Goal: Navigation & Orientation: Find specific page/section

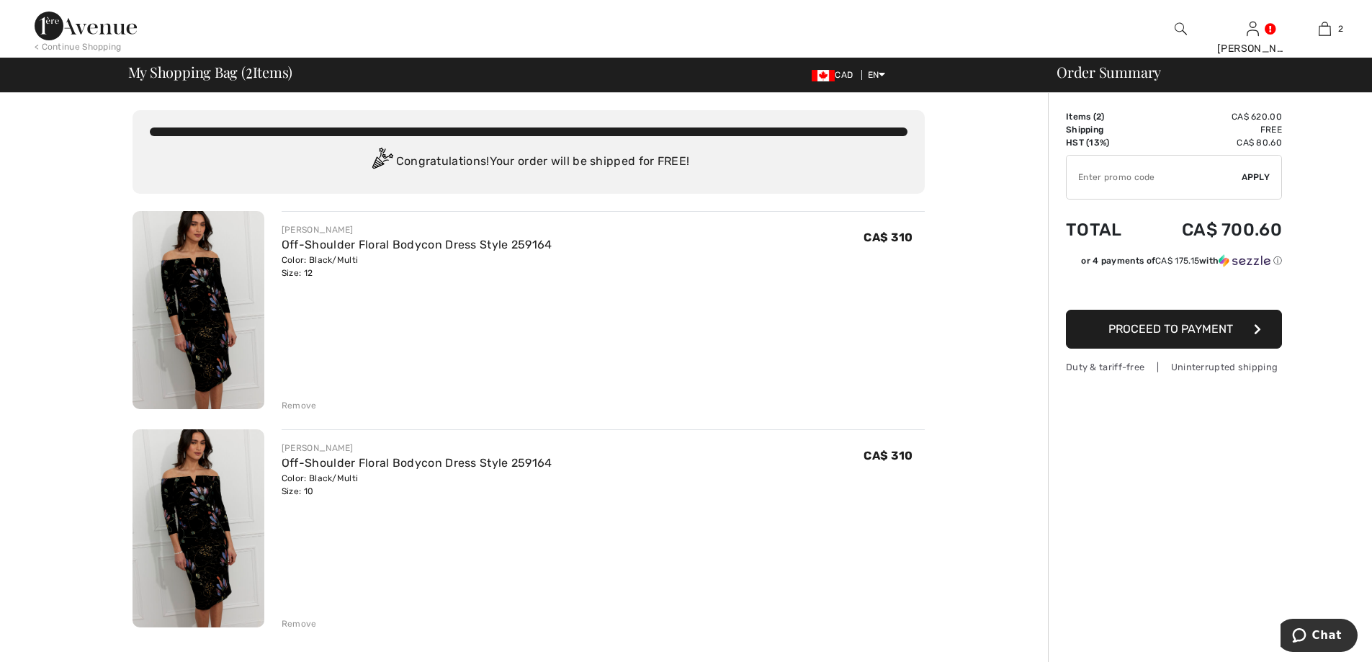
click at [290, 405] on div "Remove" at bounding box center [299, 405] width 35 height 13
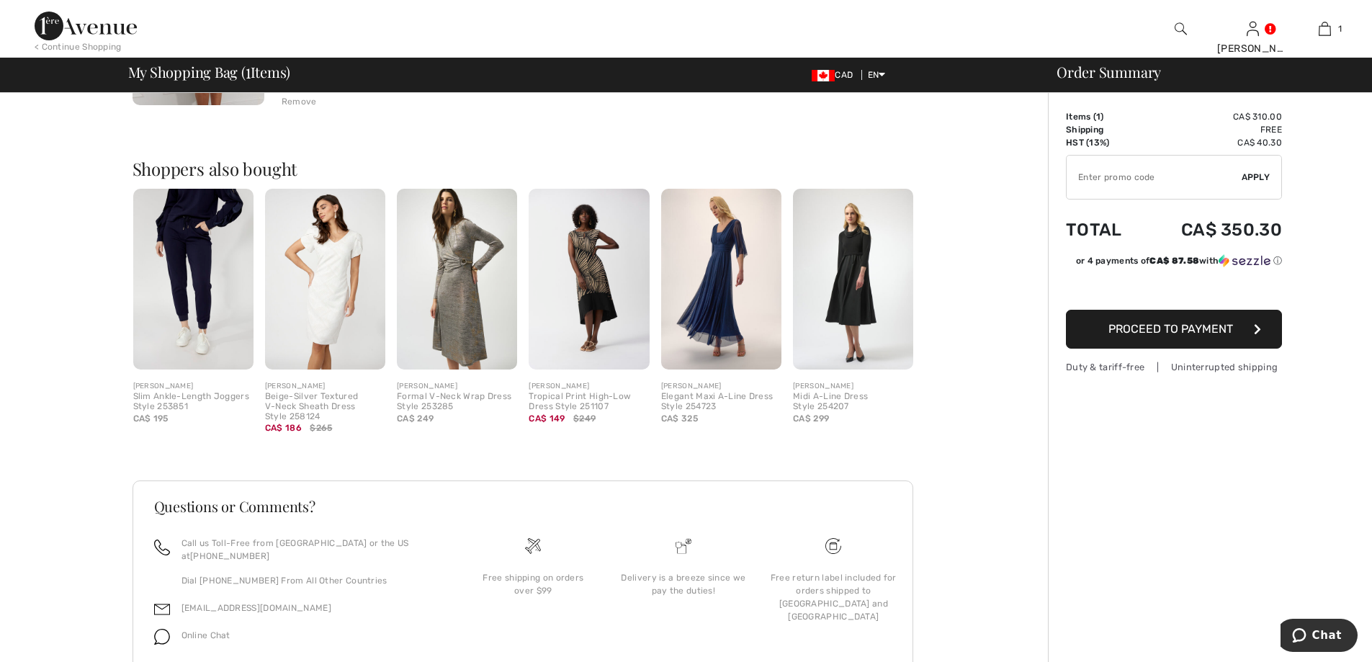
scroll to position [349, 0]
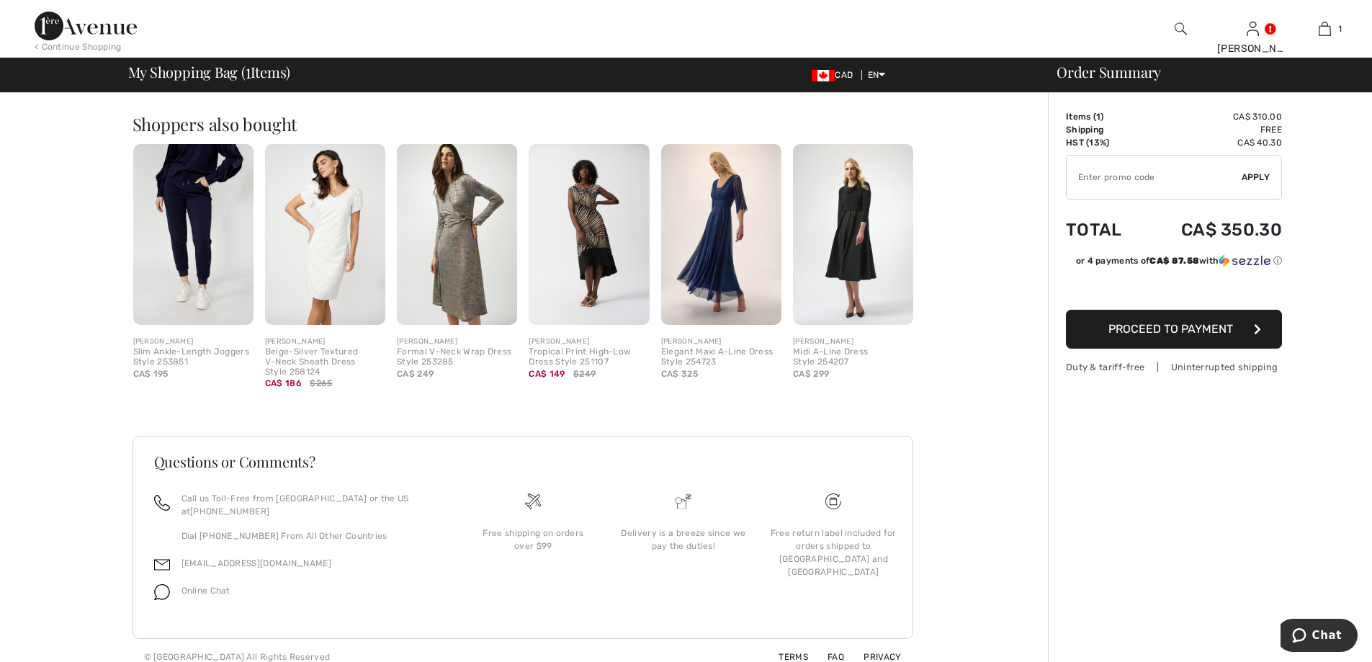
click at [319, 268] on img at bounding box center [325, 234] width 120 height 181
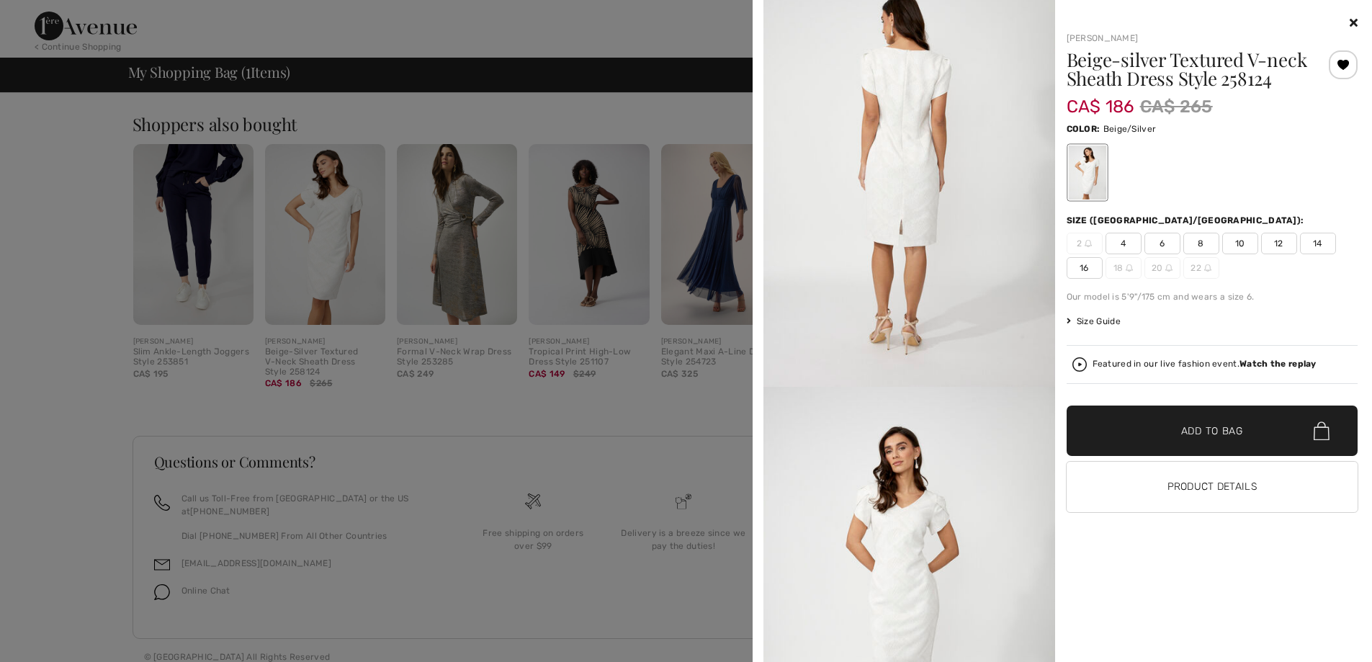
scroll to position [936, 0]
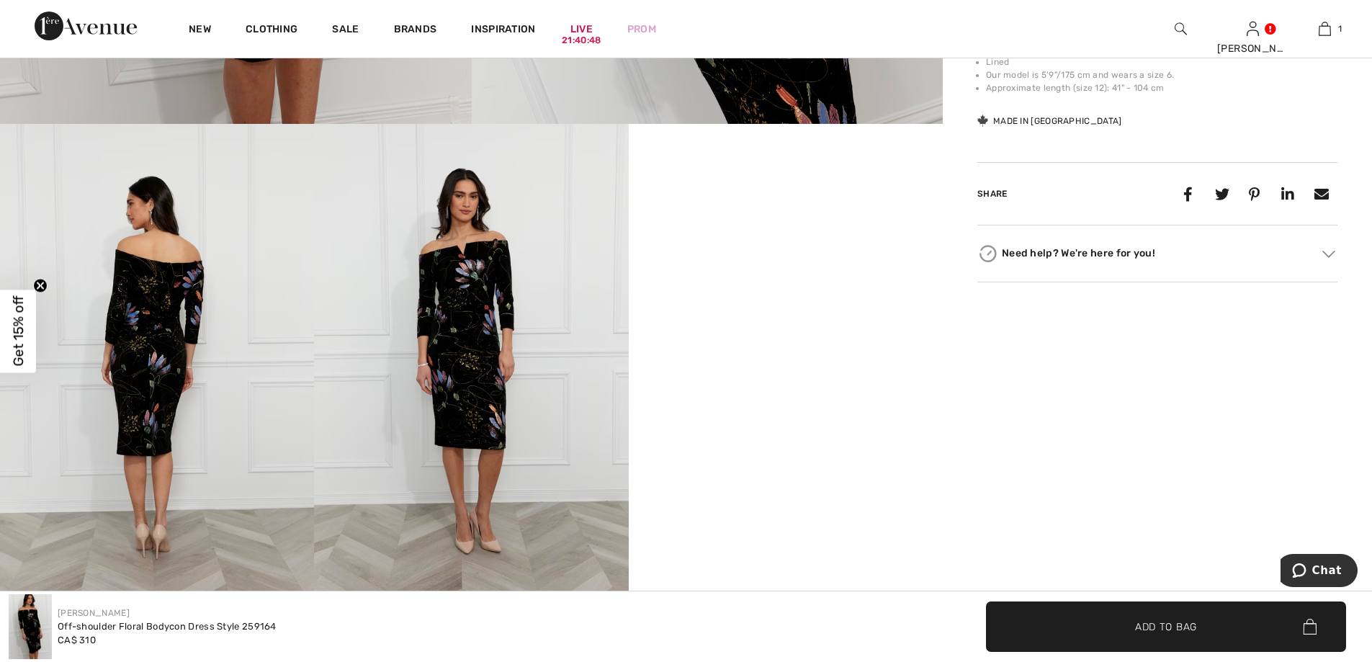
scroll to position [720, 0]
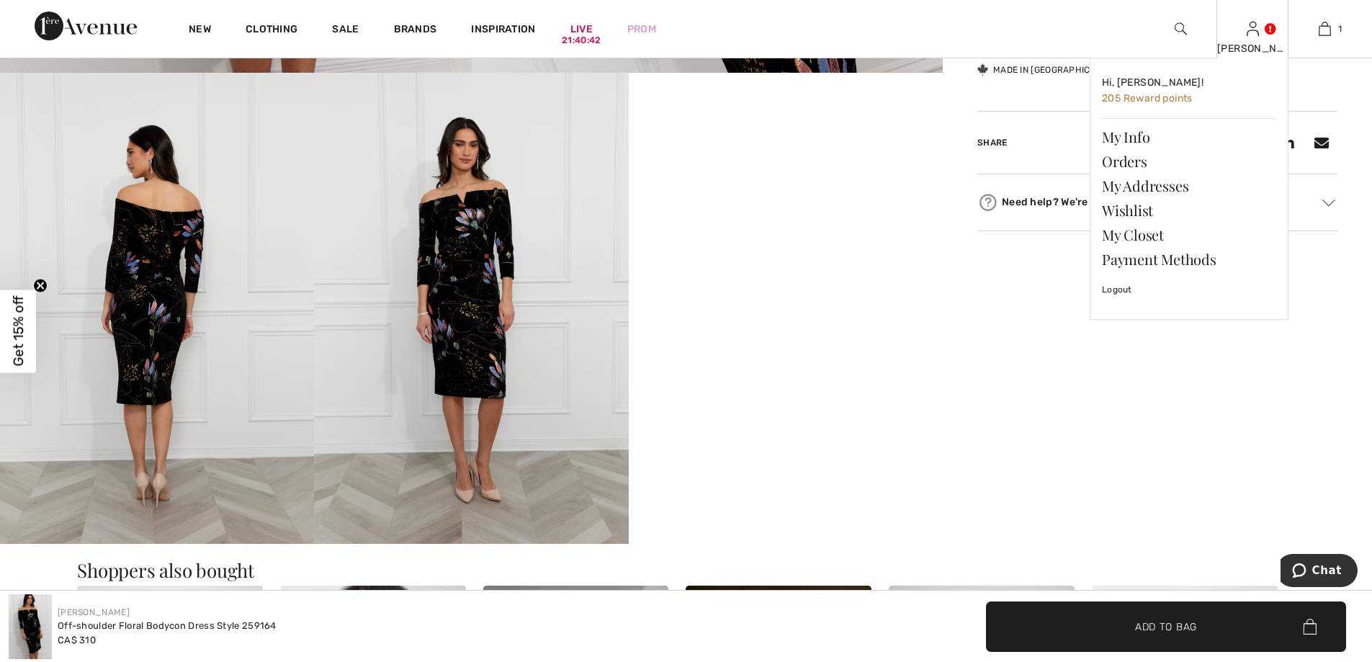
click at [1255, 46] on div "[PERSON_NAME]" at bounding box center [1252, 48] width 71 height 15
click at [1119, 241] on link "My Closet" at bounding box center [1189, 235] width 174 height 24
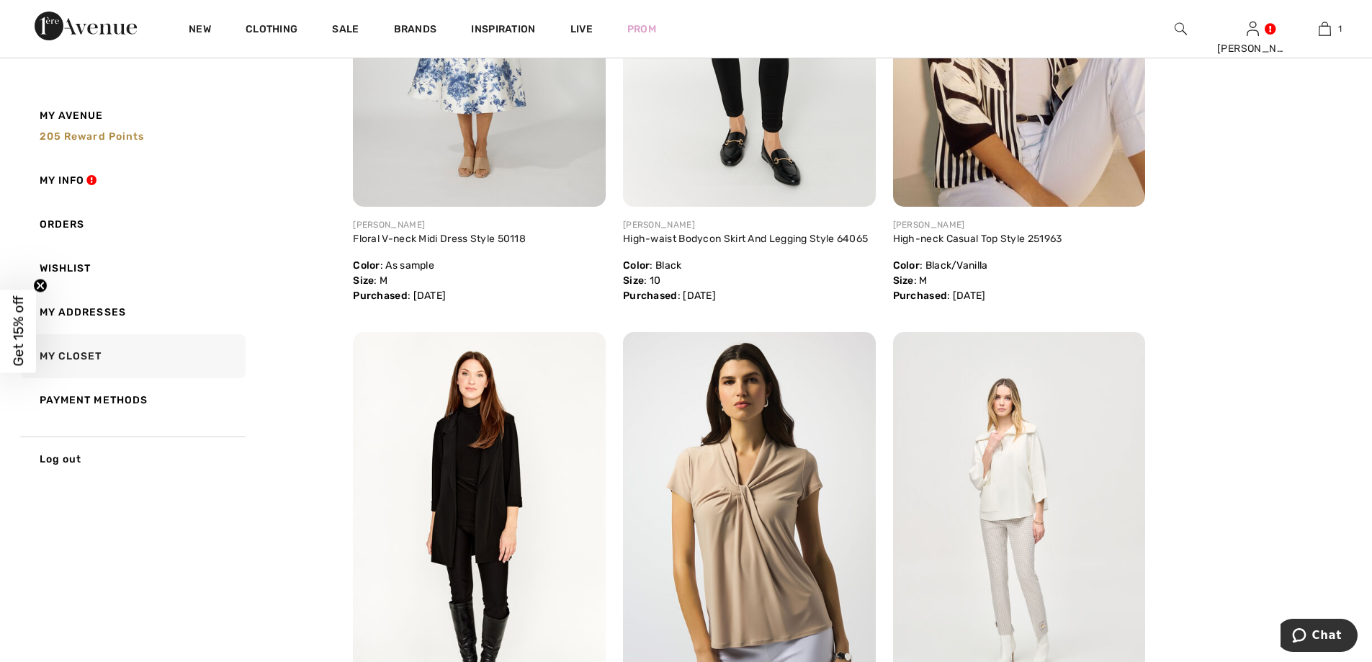
scroll to position [2953, 0]
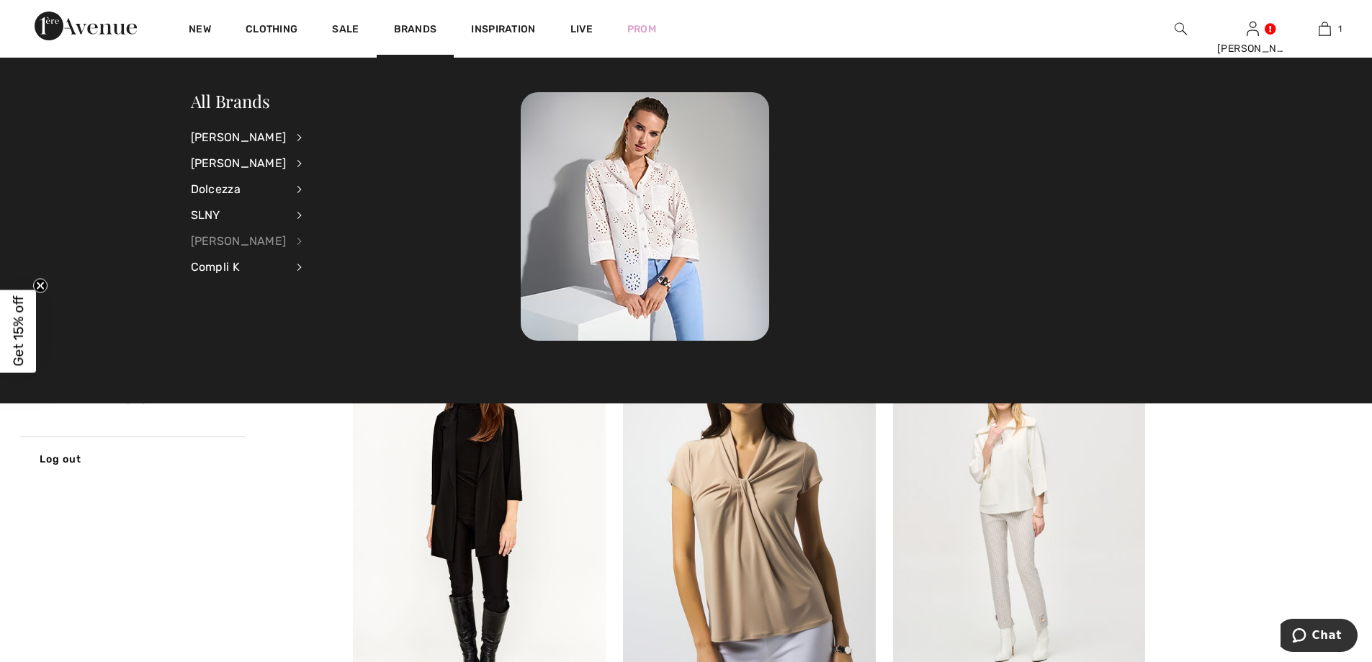
click at [254, 243] on div "Alex Evenings" at bounding box center [239, 241] width 96 height 26
click at [334, 134] on link "View All" at bounding box center [373, 137] width 107 height 24
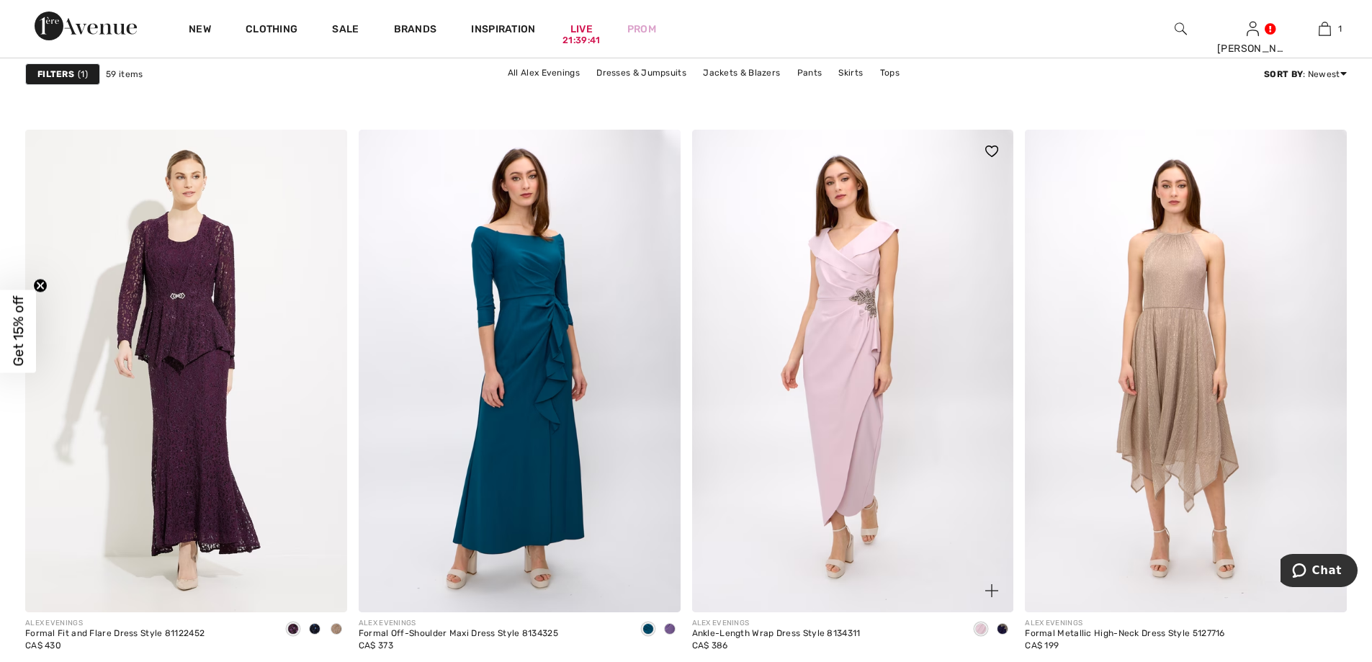
scroll to position [7202, 0]
